Goal: Use online tool/utility

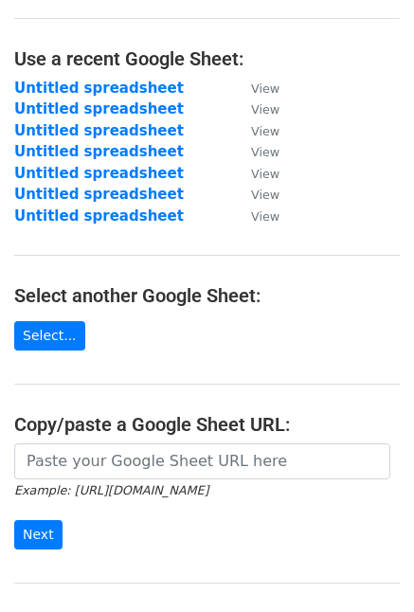
scroll to position [267, 0]
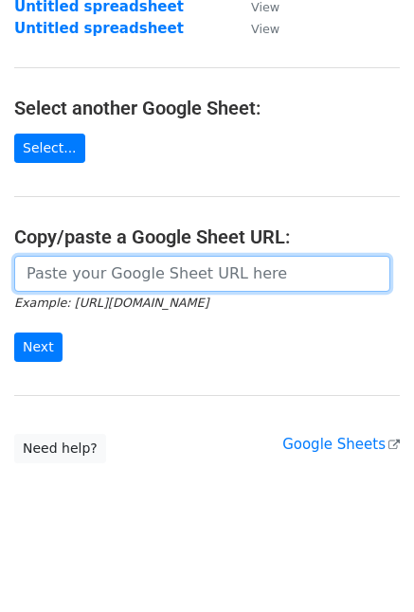
click at [114, 274] on input "url" at bounding box center [202, 274] width 376 height 36
paste input "[URL][DOMAIN_NAME]"
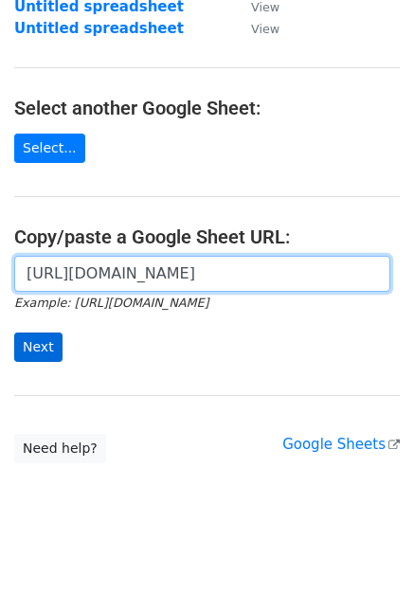
type input "[URL][DOMAIN_NAME]"
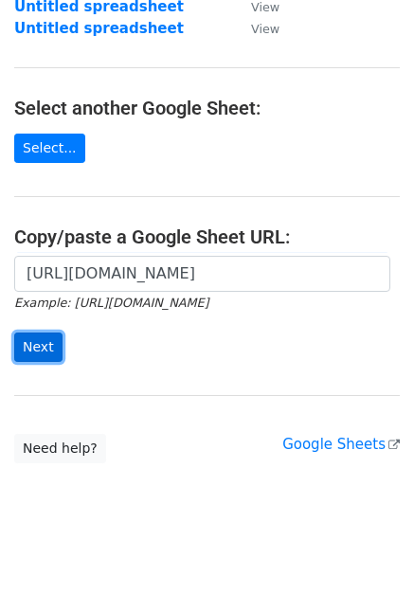
click at [42, 344] on input "Next" at bounding box center [38, 346] width 48 height 29
